Goal: Navigation & Orientation: Find specific page/section

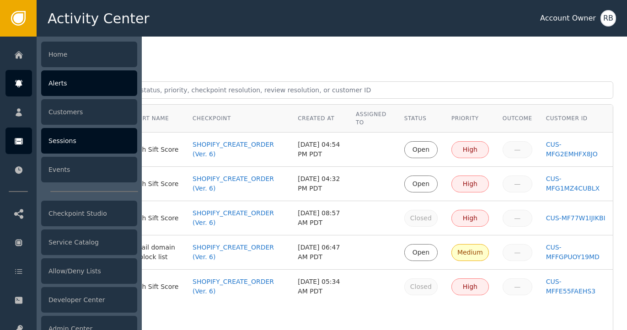
click at [16, 144] on icon at bounding box center [19, 141] width 8 height 6
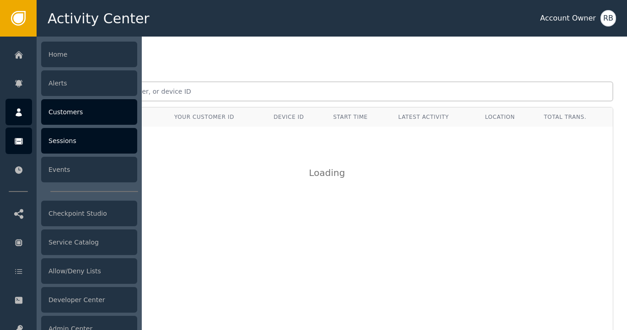
click at [23, 116] on div at bounding box center [18, 112] width 27 height 27
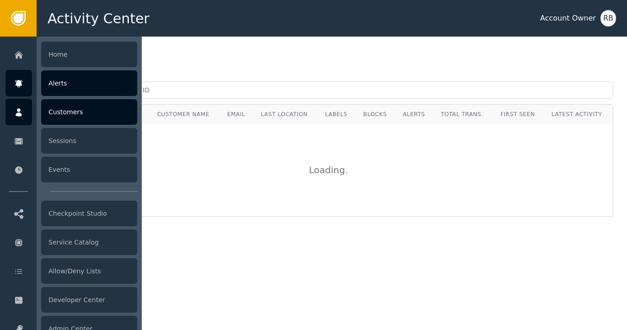
click at [53, 89] on div "Alerts" at bounding box center [89, 83] width 96 height 26
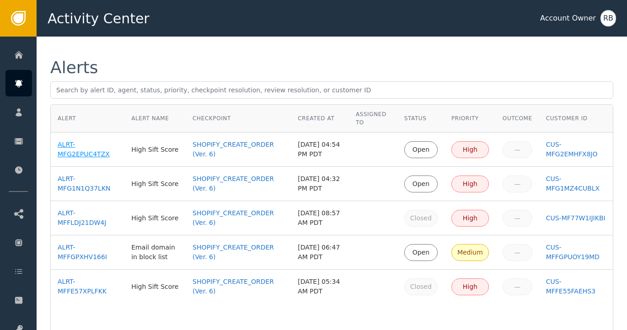
click at [62, 153] on div "ALRT-MFG2EPUC4TZX" at bounding box center [88, 149] width 60 height 19
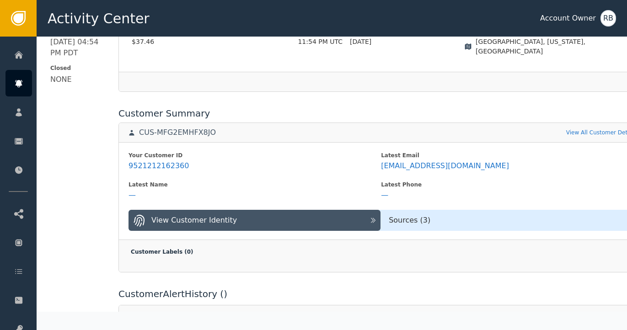
scroll to position [310, 0]
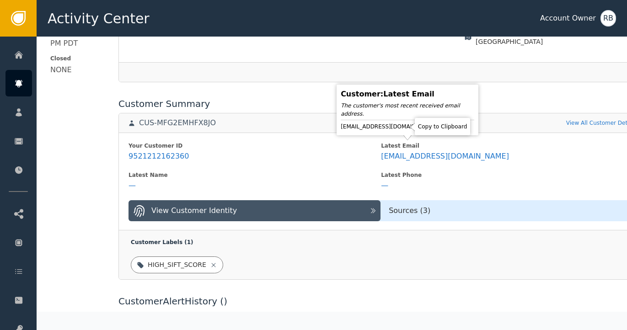
click at [440, 128] on icon at bounding box center [444, 126] width 9 height 9
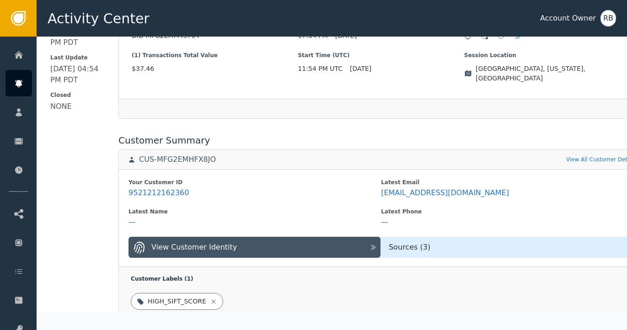
scroll to position [274, 0]
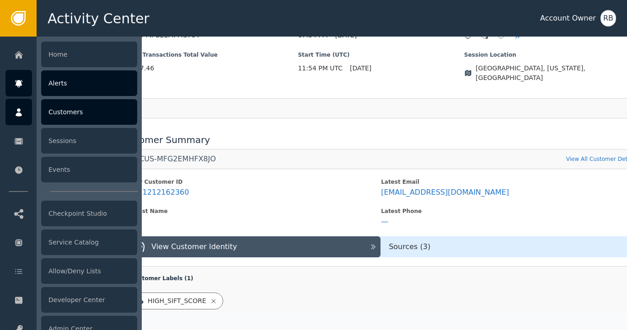
click at [22, 109] on icon at bounding box center [18, 112] width 9 height 10
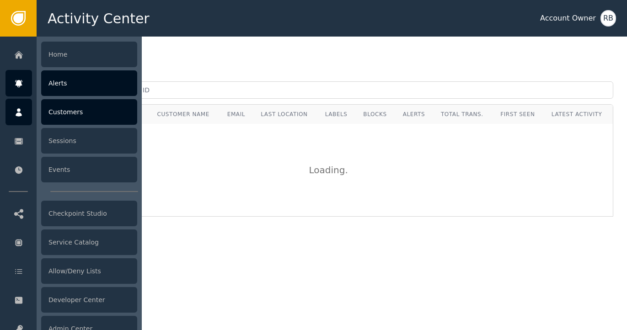
click at [65, 86] on div "Alerts" at bounding box center [89, 83] width 96 height 26
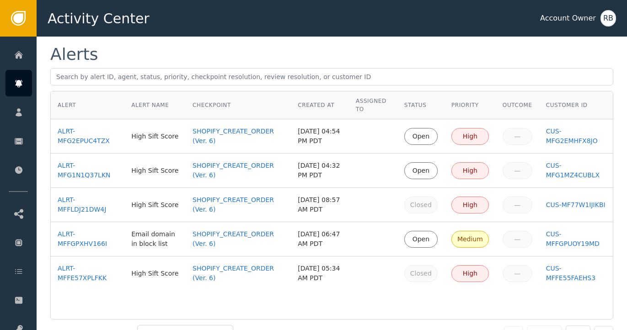
scroll to position [19, 0]
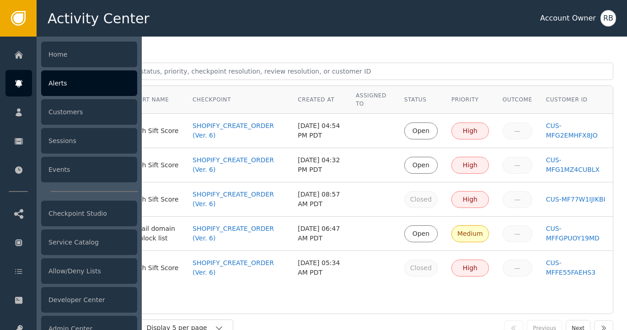
click at [53, 90] on div "Alerts" at bounding box center [89, 83] width 96 height 26
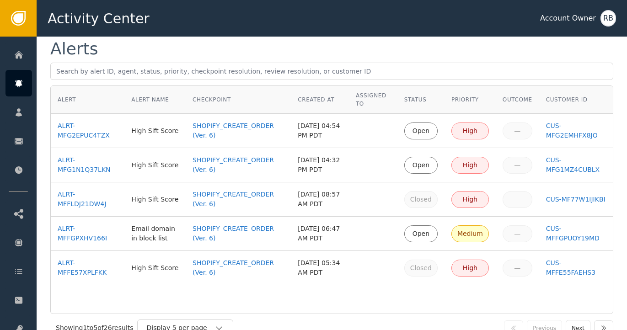
scroll to position [0, 0]
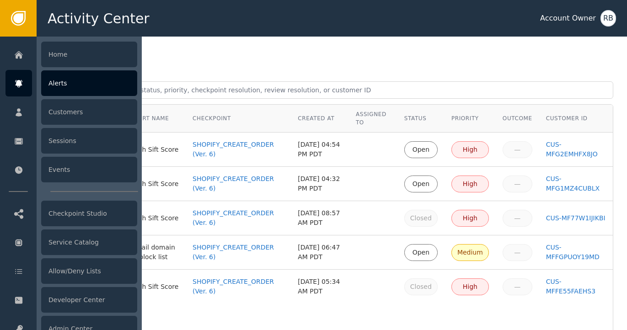
click at [75, 88] on div "Alerts" at bounding box center [89, 83] width 96 height 26
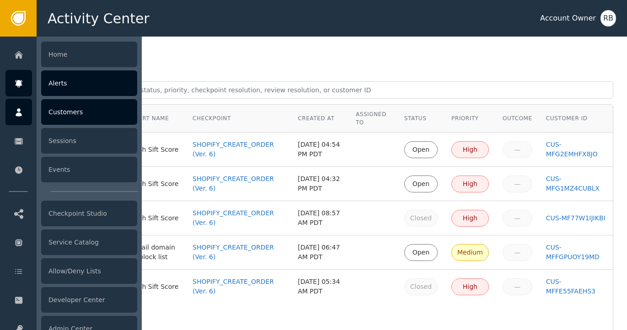
click at [70, 111] on div "Customers" at bounding box center [89, 112] width 96 height 26
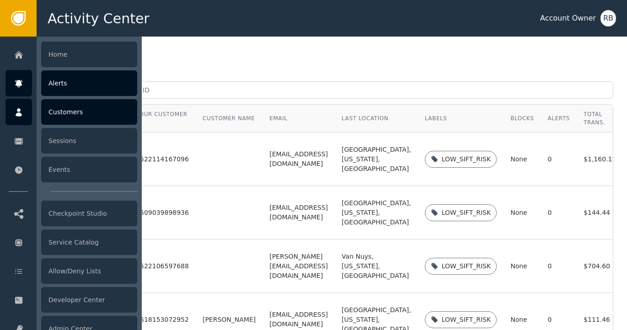
click at [71, 89] on div "Alerts" at bounding box center [89, 83] width 96 height 26
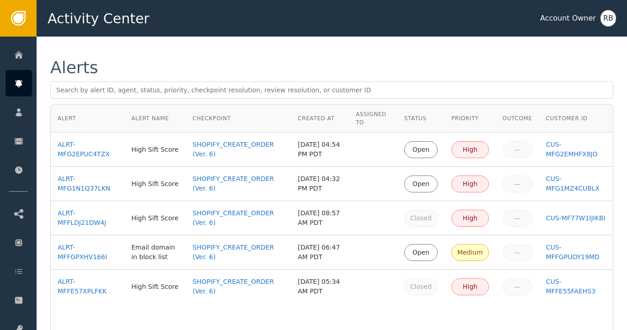
scroll to position [53, 0]
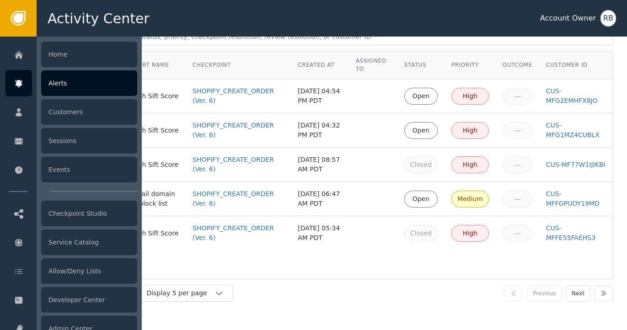
click at [58, 88] on div "Alerts" at bounding box center [89, 83] width 96 height 26
click at [75, 85] on div "Alerts" at bounding box center [89, 83] width 96 height 26
click at [73, 87] on div "Alerts" at bounding box center [89, 83] width 96 height 26
click at [109, 89] on div "Alerts" at bounding box center [89, 83] width 96 height 26
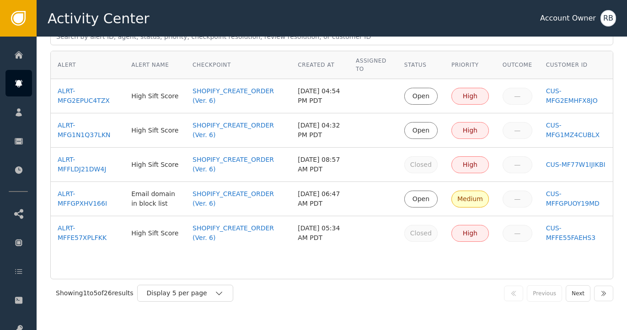
scroll to position [0, 0]
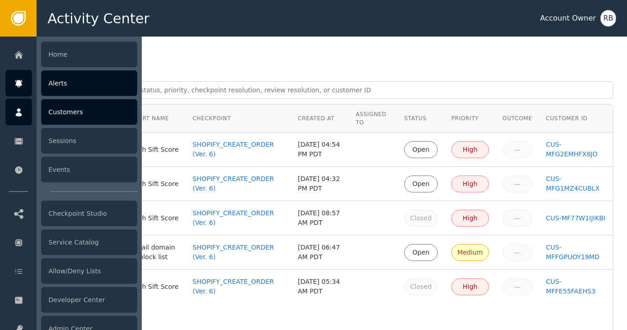
click at [21, 119] on div at bounding box center [18, 112] width 27 height 27
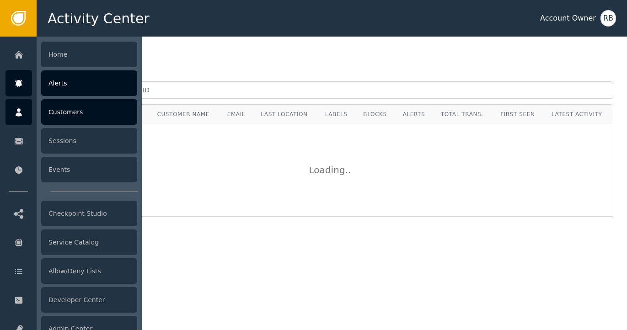
click at [75, 83] on div "Alerts" at bounding box center [89, 83] width 96 height 26
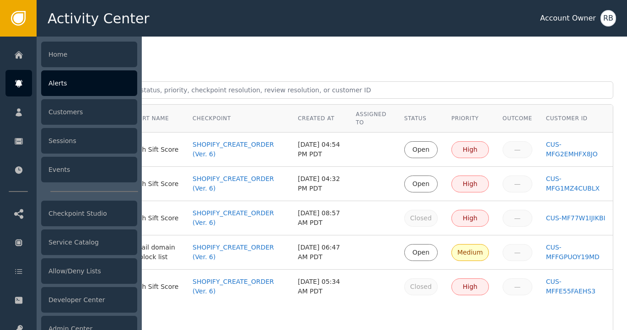
click at [28, 82] on div at bounding box center [18, 83] width 27 height 27
click at [98, 91] on div "Alerts" at bounding box center [89, 83] width 96 height 26
click at [100, 91] on div "Alerts" at bounding box center [89, 83] width 96 height 26
click at [101, 91] on div "Alerts" at bounding box center [89, 83] width 96 height 26
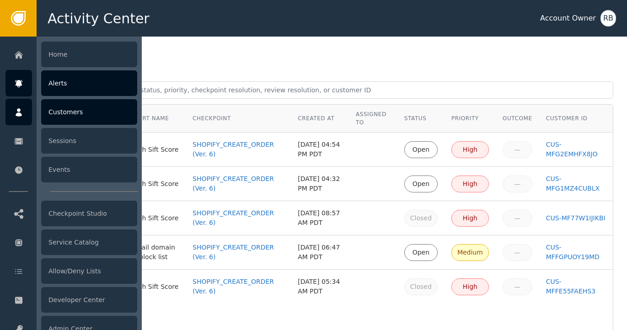
click at [107, 106] on div "Customers" at bounding box center [89, 112] width 96 height 26
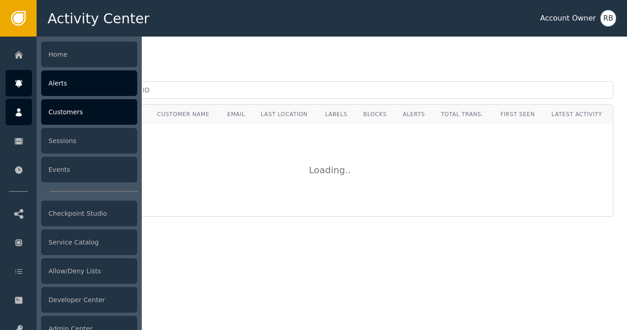
click at [62, 92] on div "Alerts" at bounding box center [89, 83] width 96 height 26
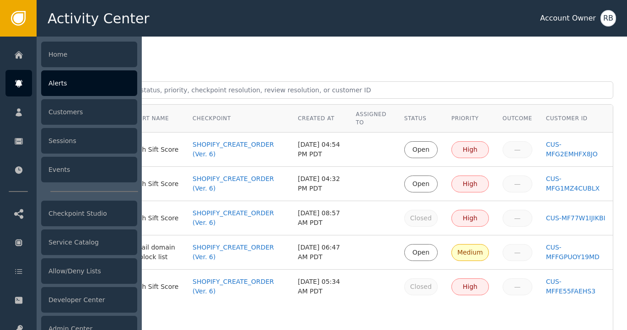
click at [75, 92] on div "Alerts" at bounding box center [89, 83] width 96 height 26
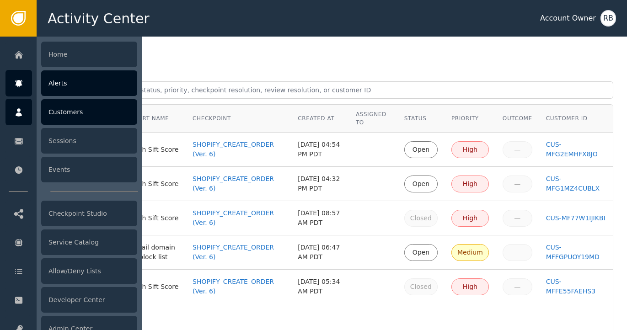
click at [73, 112] on div "Customers" at bounding box center [89, 112] width 96 height 26
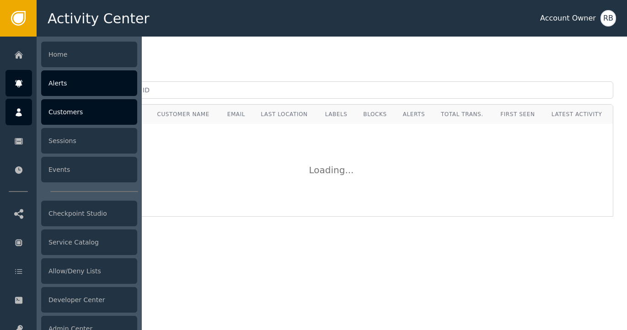
click at [64, 88] on div "Alerts" at bounding box center [89, 83] width 96 height 26
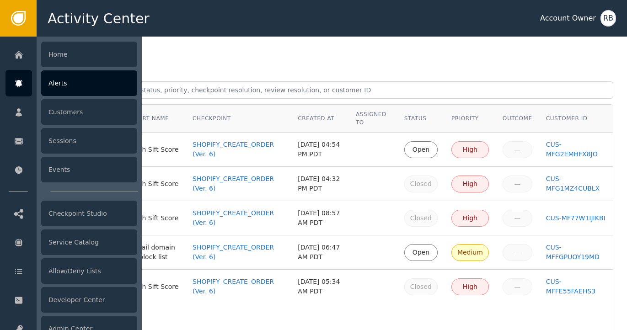
click at [75, 90] on div "Alerts" at bounding box center [89, 83] width 96 height 26
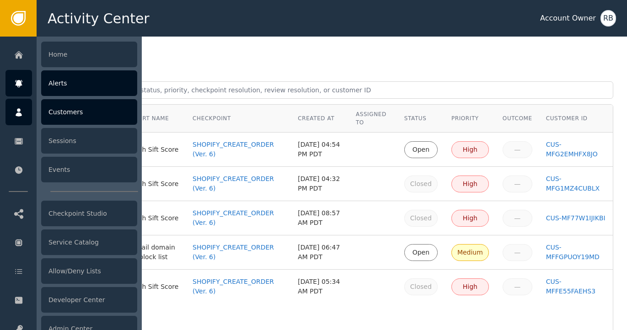
click at [74, 113] on div "Customers" at bounding box center [89, 112] width 96 height 26
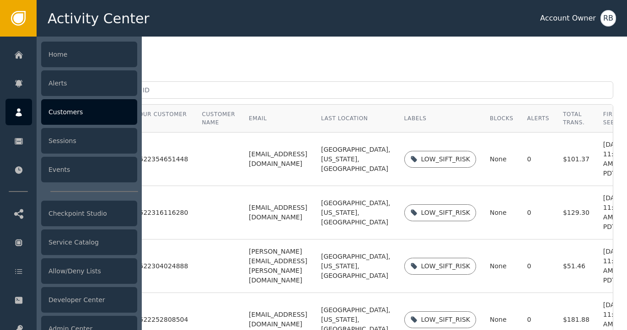
drag, startPoint x: 30, startPoint y: 114, endPoint x: 37, endPoint y: 111, distance: 8.4
click at [30, 114] on div at bounding box center [18, 112] width 27 height 27
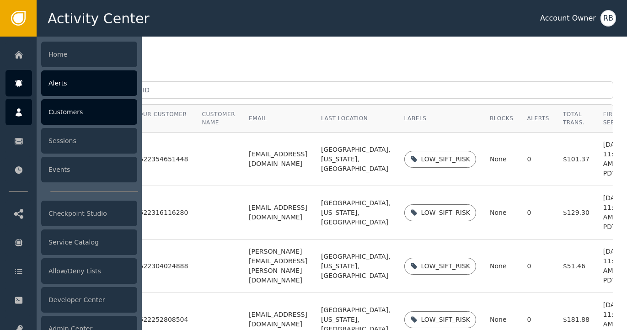
click at [69, 90] on div "Alerts" at bounding box center [89, 83] width 96 height 26
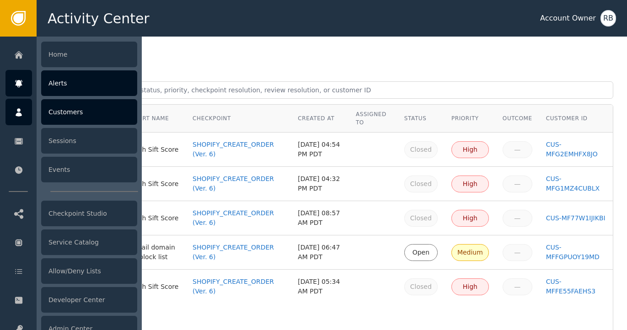
click at [72, 111] on div "Customers" at bounding box center [89, 112] width 96 height 26
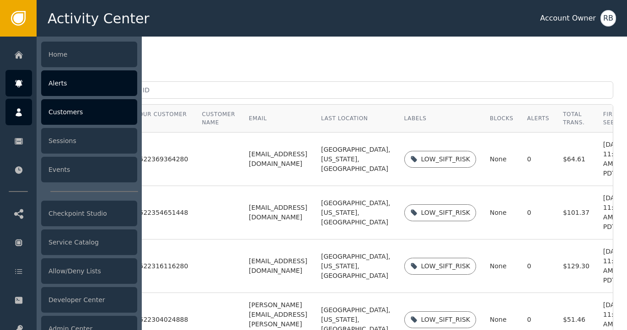
click at [78, 89] on div "Alerts" at bounding box center [89, 83] width 96 height 26
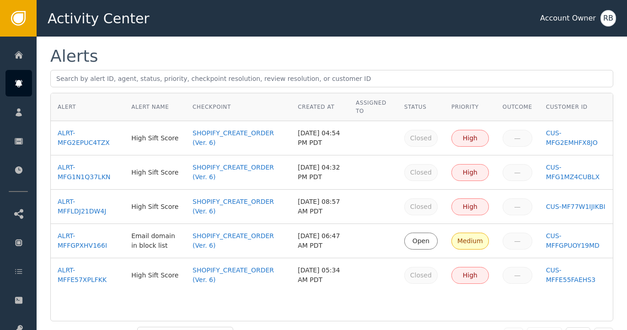
scroll to position [13, 0]
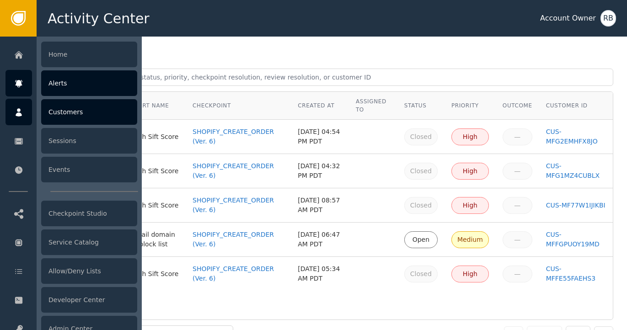
click at [26, 119] on div at bounding box center [18, 112] width 27 height 27
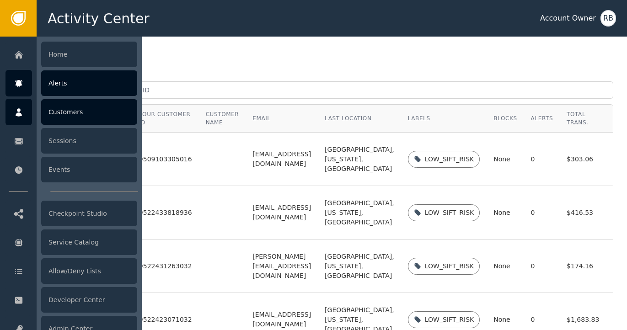
click at [55, 86] on div "Alerts" at bounding box center [89, 83] width 96 height 26
